Goal: Task Accomplishment & Management: Manage account settings

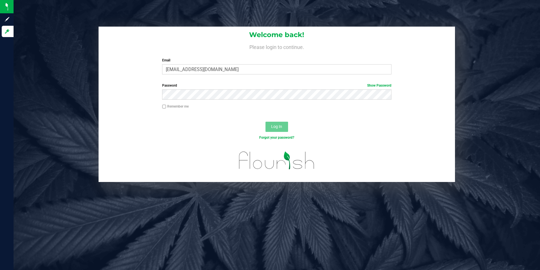
click at [229, 127] on div "Log In" at bounding box center [277, 128] width 357 height 19
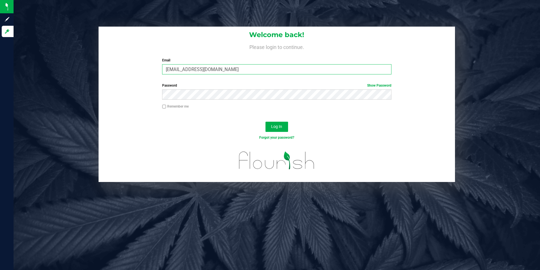
click at [180, 74] on input "[EMAIL_ADDRESS][DOMAIN_NAME]" at bounding box center [276, 69] width 229 height 10
type input "[EMAIL_ADDRESS][DOMAIN_NAME]"
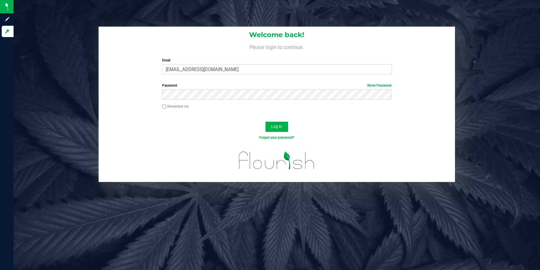
click at [204, 129] on div "Log In" at bounding box center [277, 128] width 357 height 19
click at [282, 126] on span "Log In" at bounding box center [276, 126] width 11 height 5
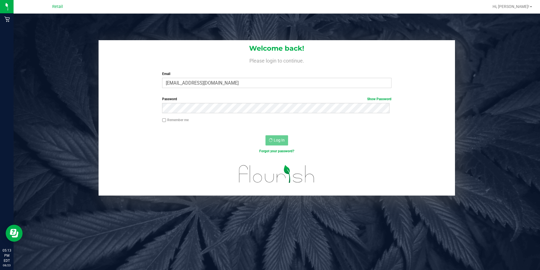
click at [97, 50] on div "Welcome back! Please login to continue. Email [EMAIL_ADDRESS][DOMAIN_NAME] Requ…" at bounding box center [276, 117] width 535 height 155
